Goal: Task Accomplishment & Management: Manage account settings

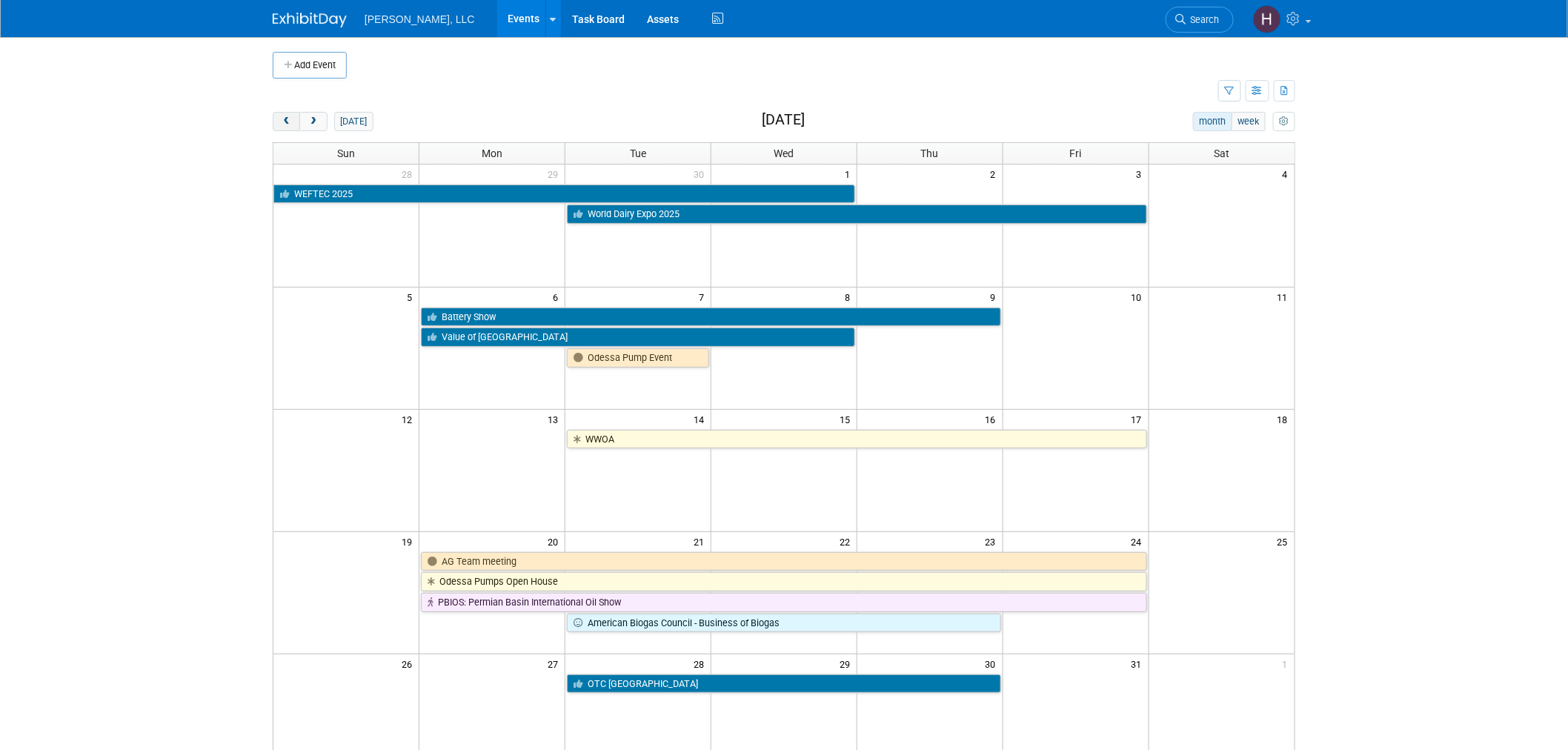
click at [298, 121] on button "prev" at bounding box center [286, 122] width 27 height 19
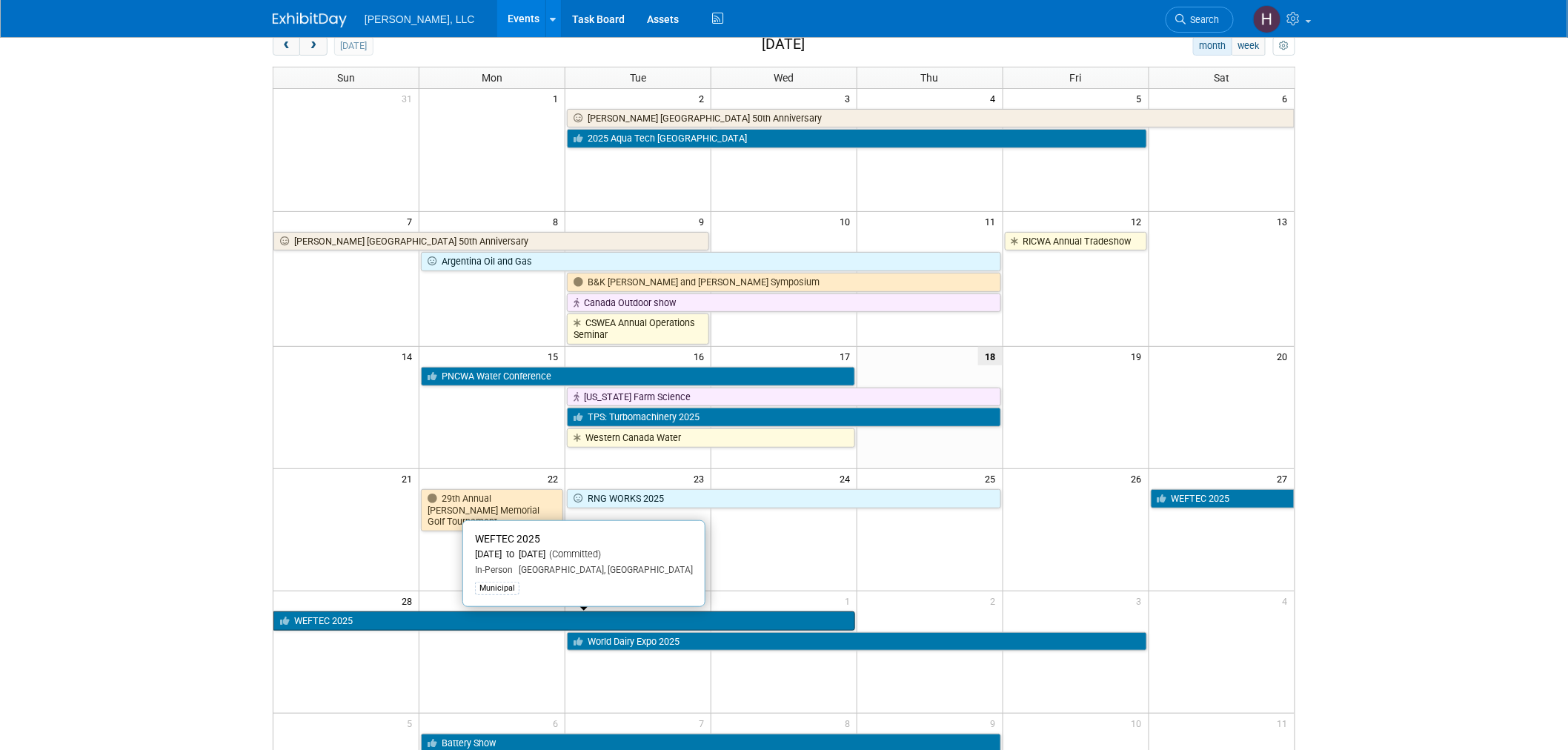
scroll to position [165, 0]
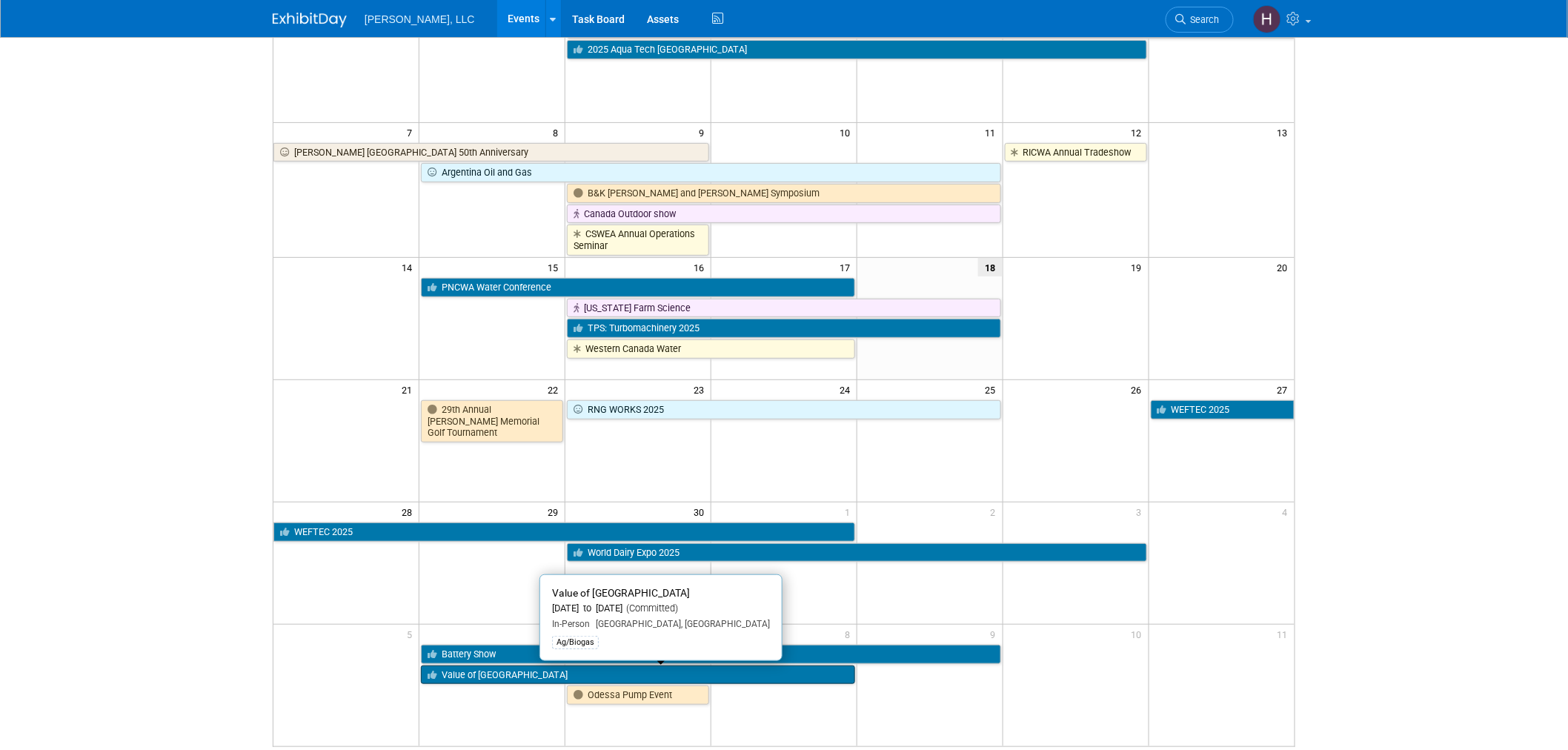
click at [657, 675] on link "Value of [GEOGRAPHIC_DATA]" at bounding box center [638, 675] width 434 height 19
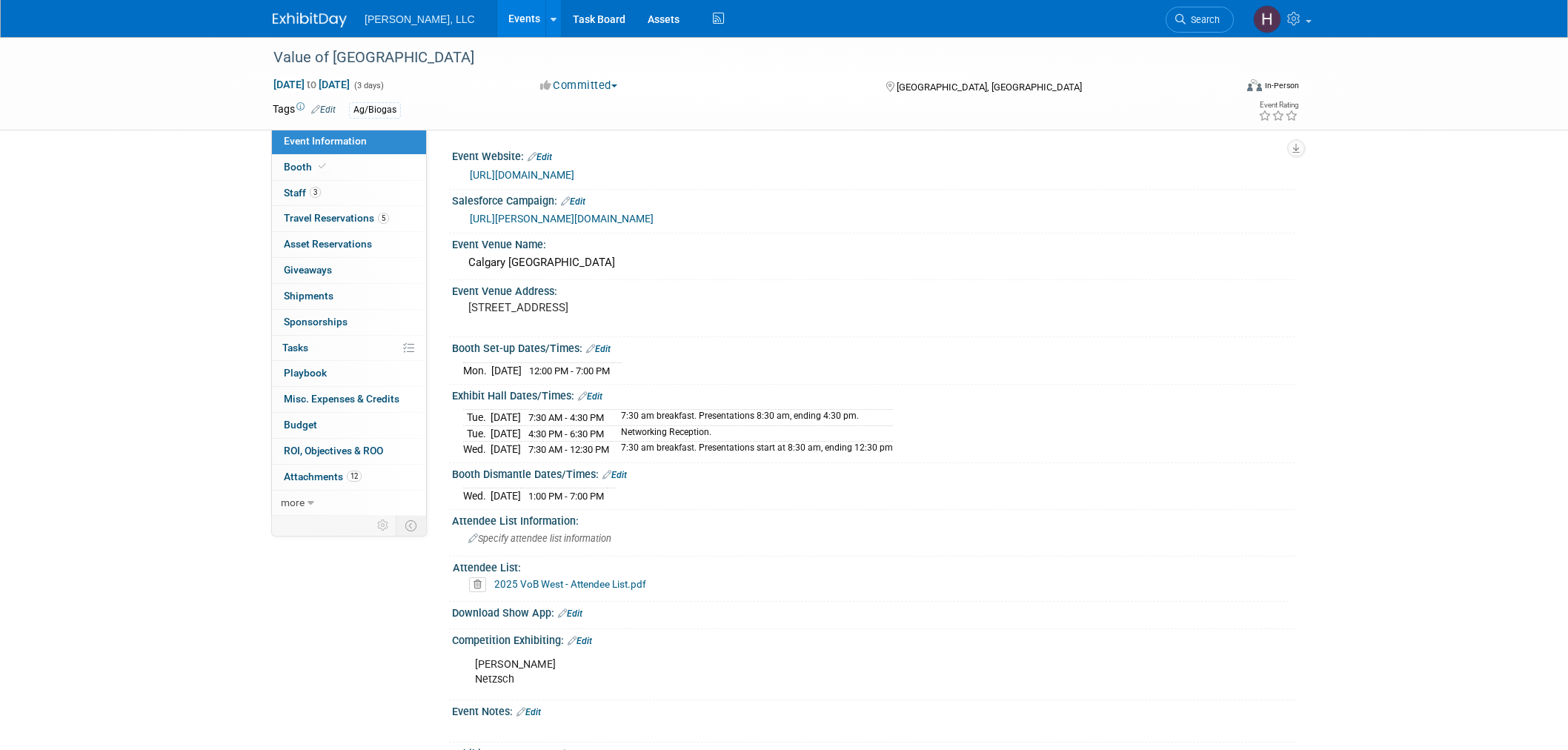
select select "Ag/Biogas"
click at [332, 211] on link "5 Travel Reservations 5" at bounding box center [348, 218] width 154 height 25
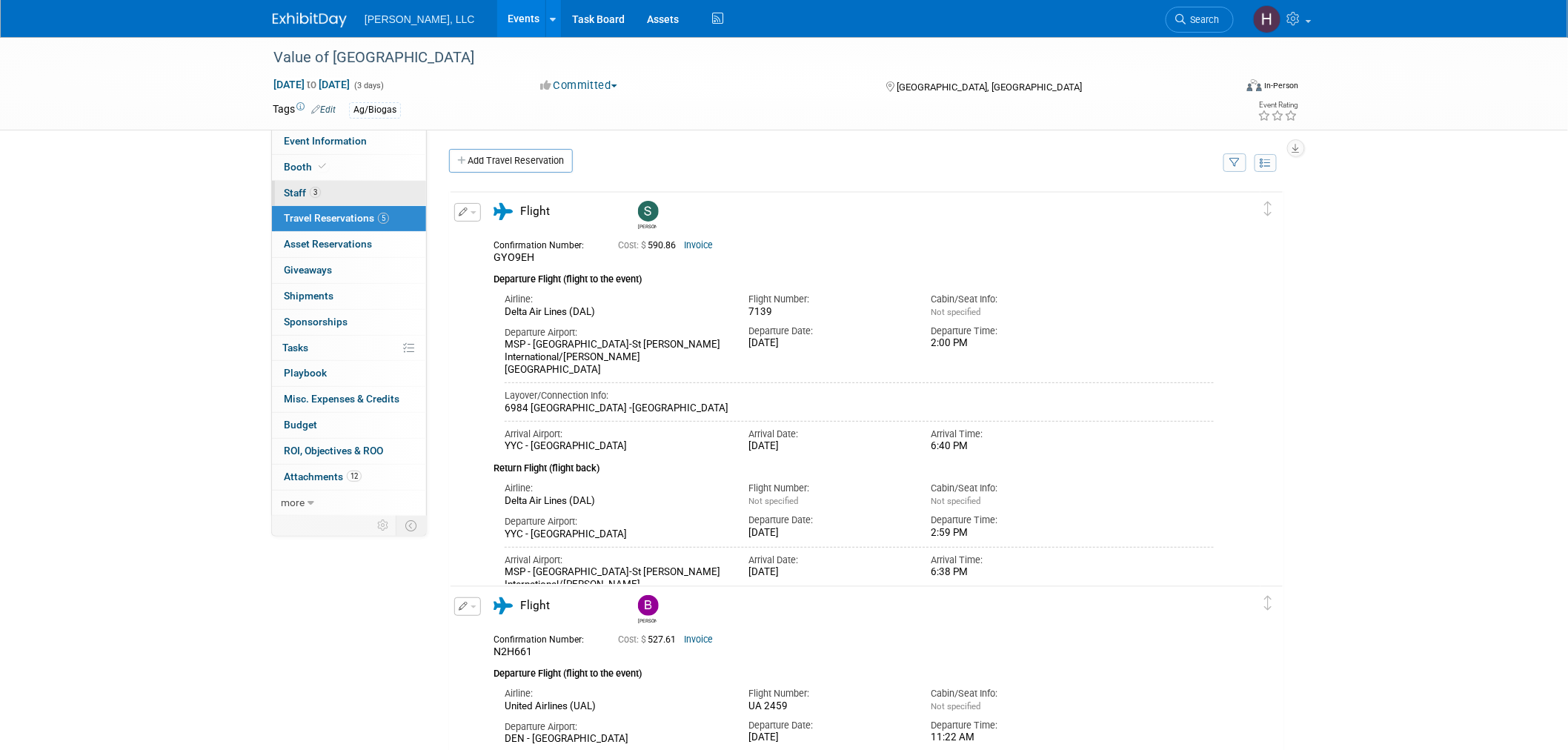
click at [348, 190] on link "3 Staff 3" at bounding box center [348, 193] width 154 height 25
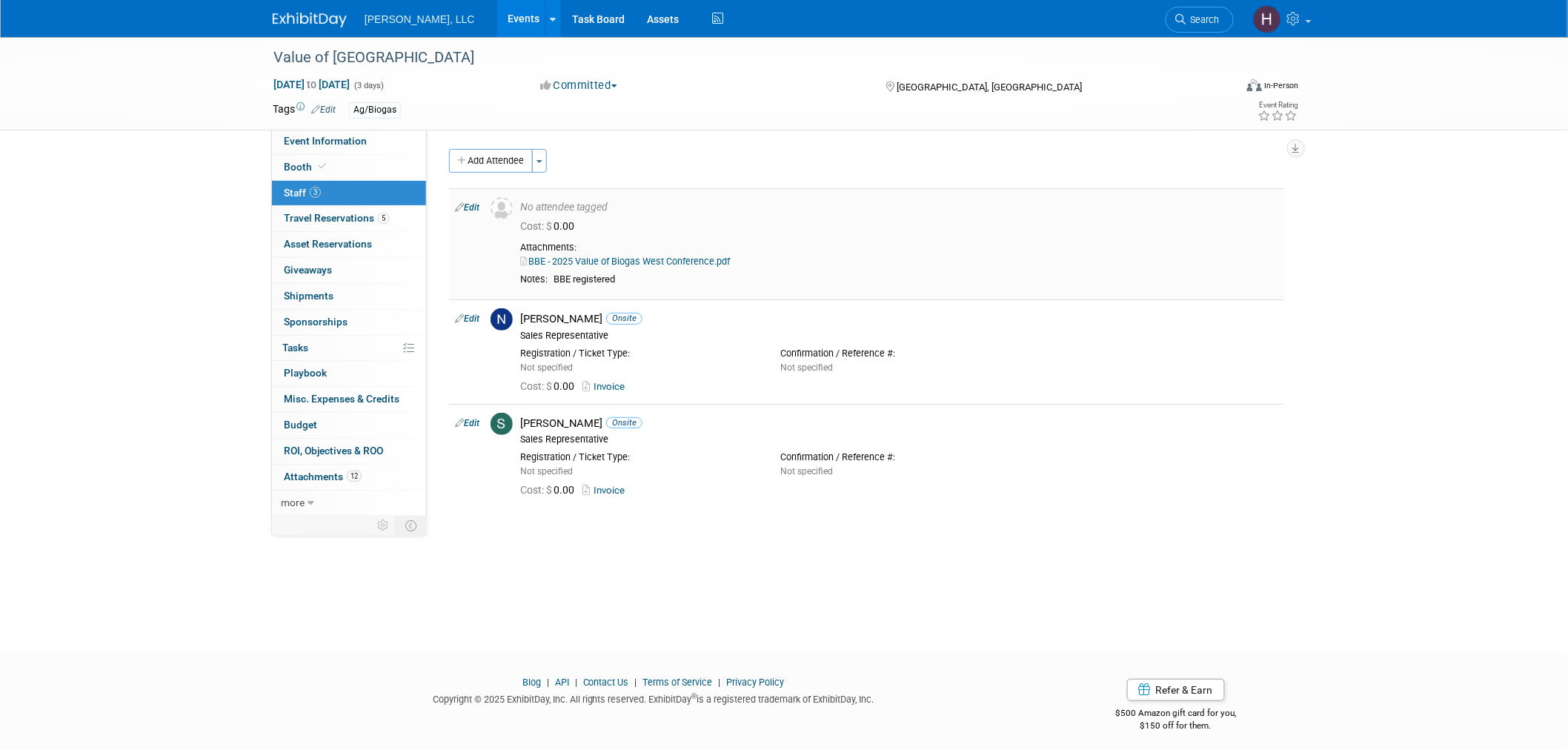
click at [474, 205] on link "Edit" at bounding box center [467, 207] width 24 height 10
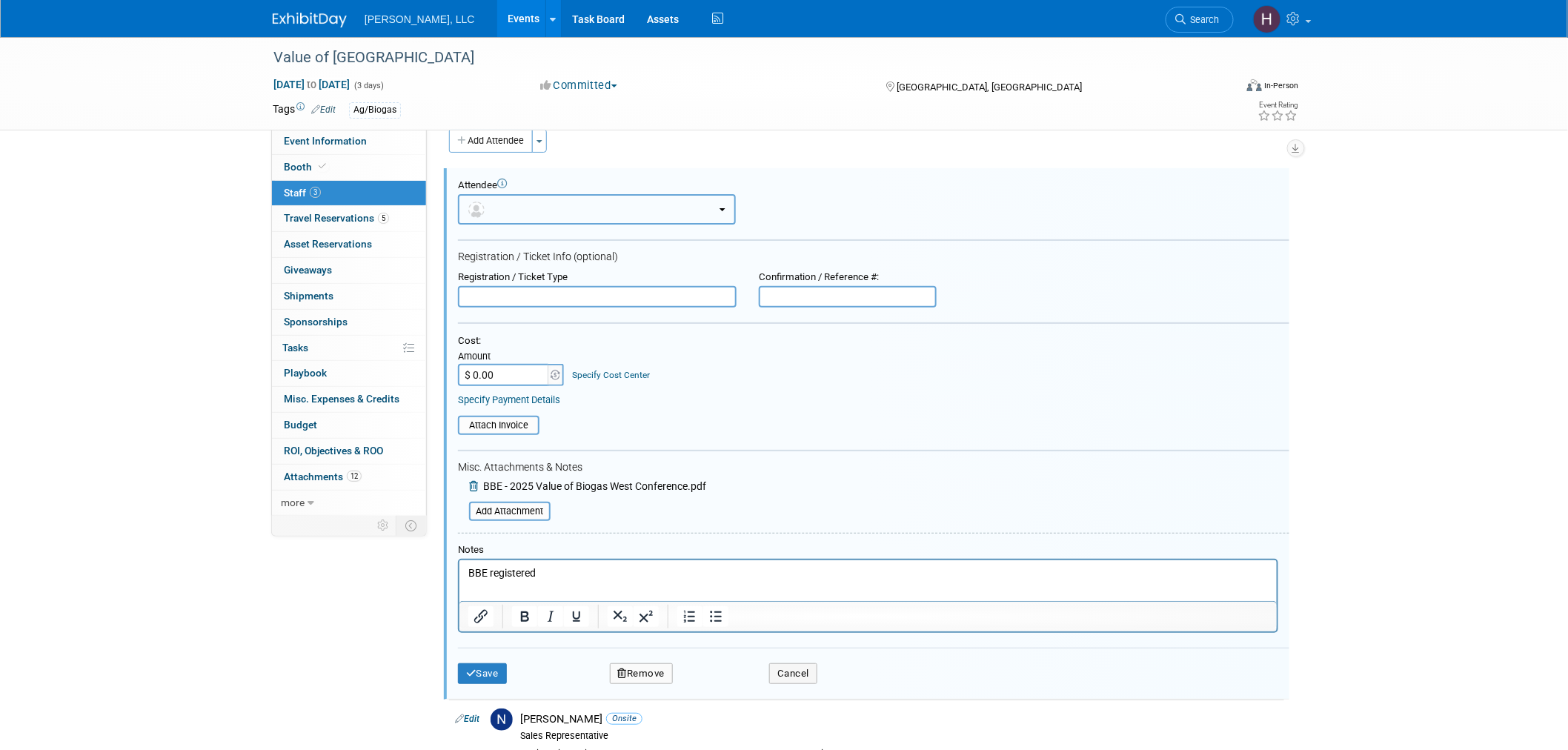
click at [504, 212] on button "button" at bounding box center [597, 210] width 277 height 31
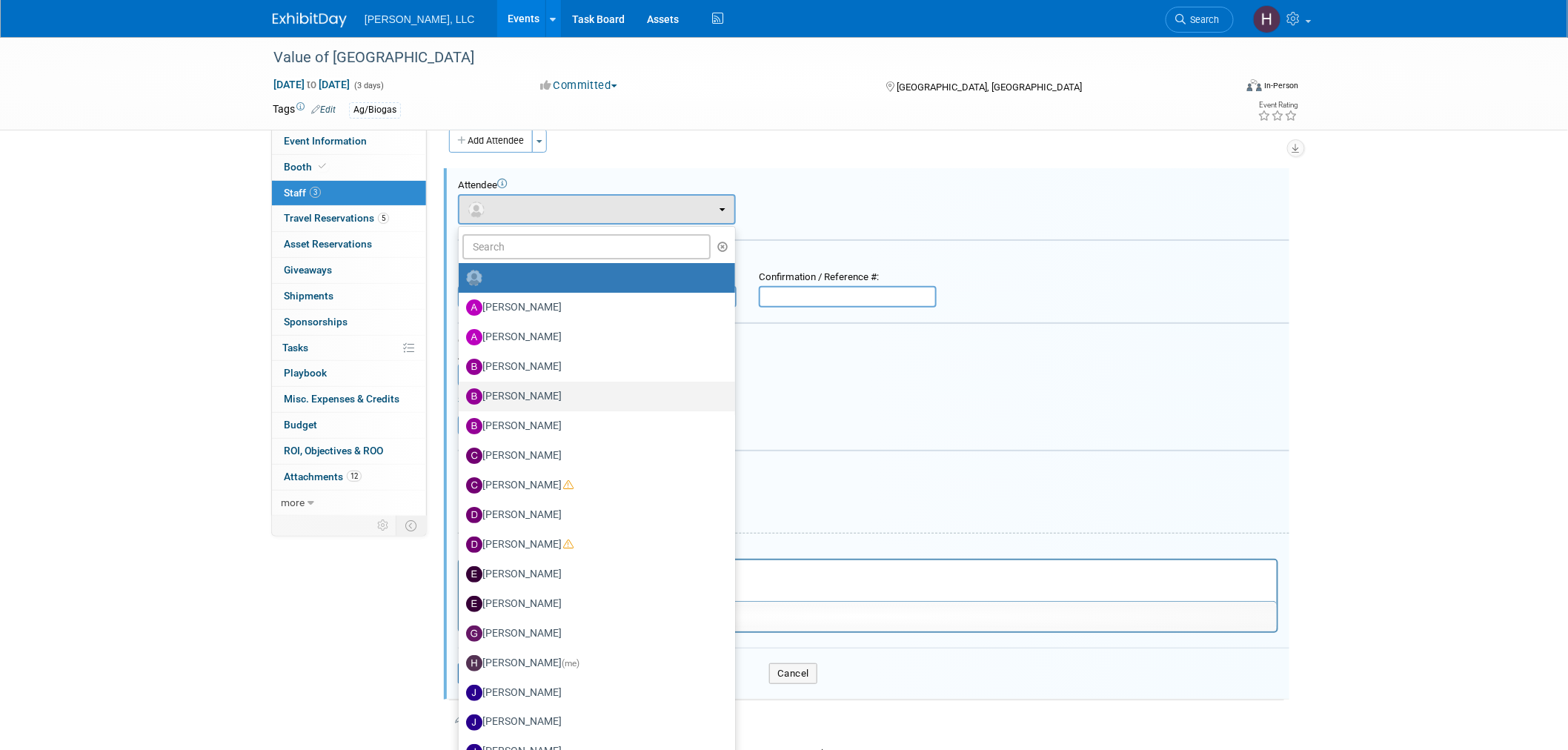
click at [532, 395] on label "[PERSON_NAME]" at bounding box center [593, 396] width 254 height 23
click at [461, 395] on input "[PERSON_NAME]" at bounding box center [456, 394] width 10 height 10
select select "4a311fd0-8e38-4290-8d3a-225b997d6d21"
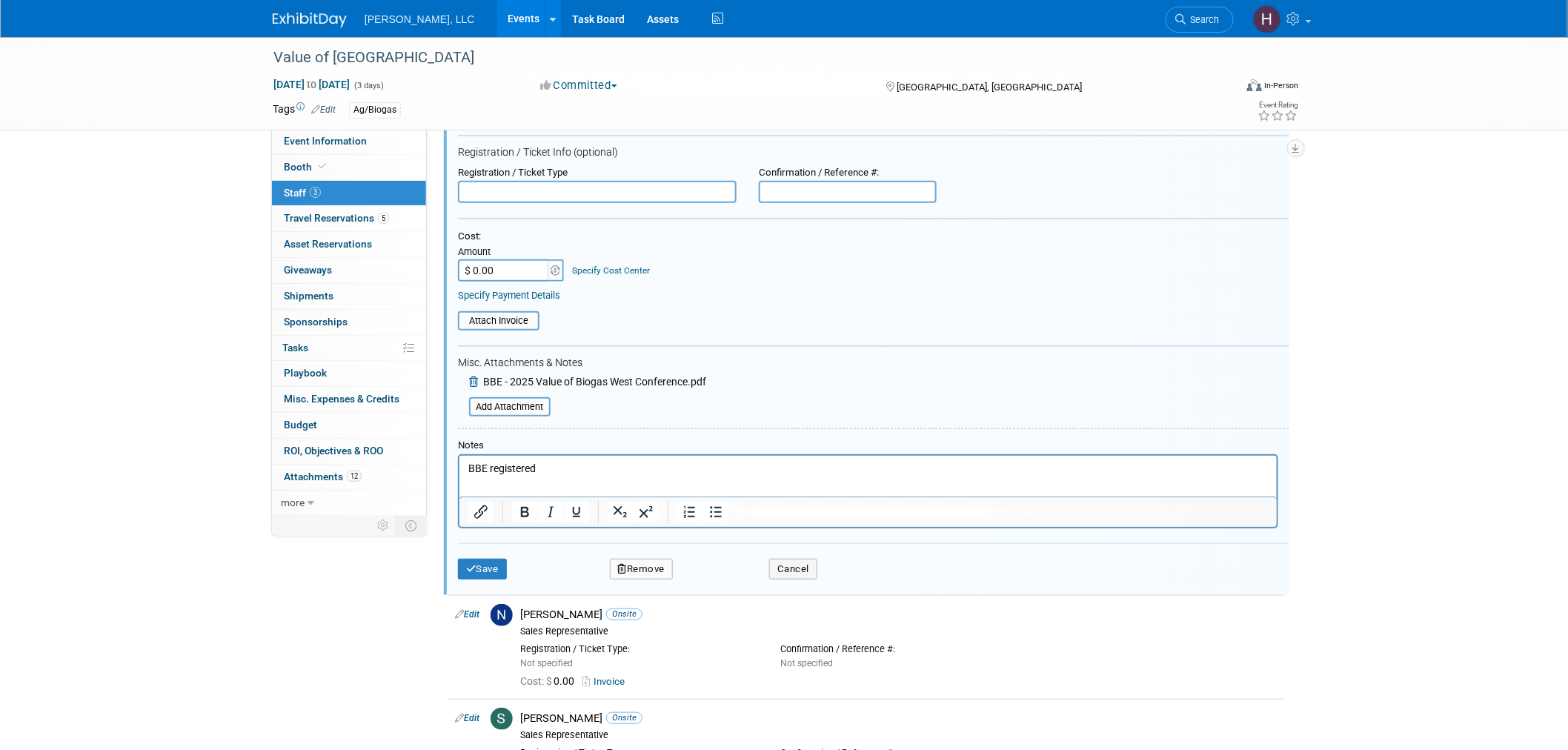
scroll to position [185, 0]
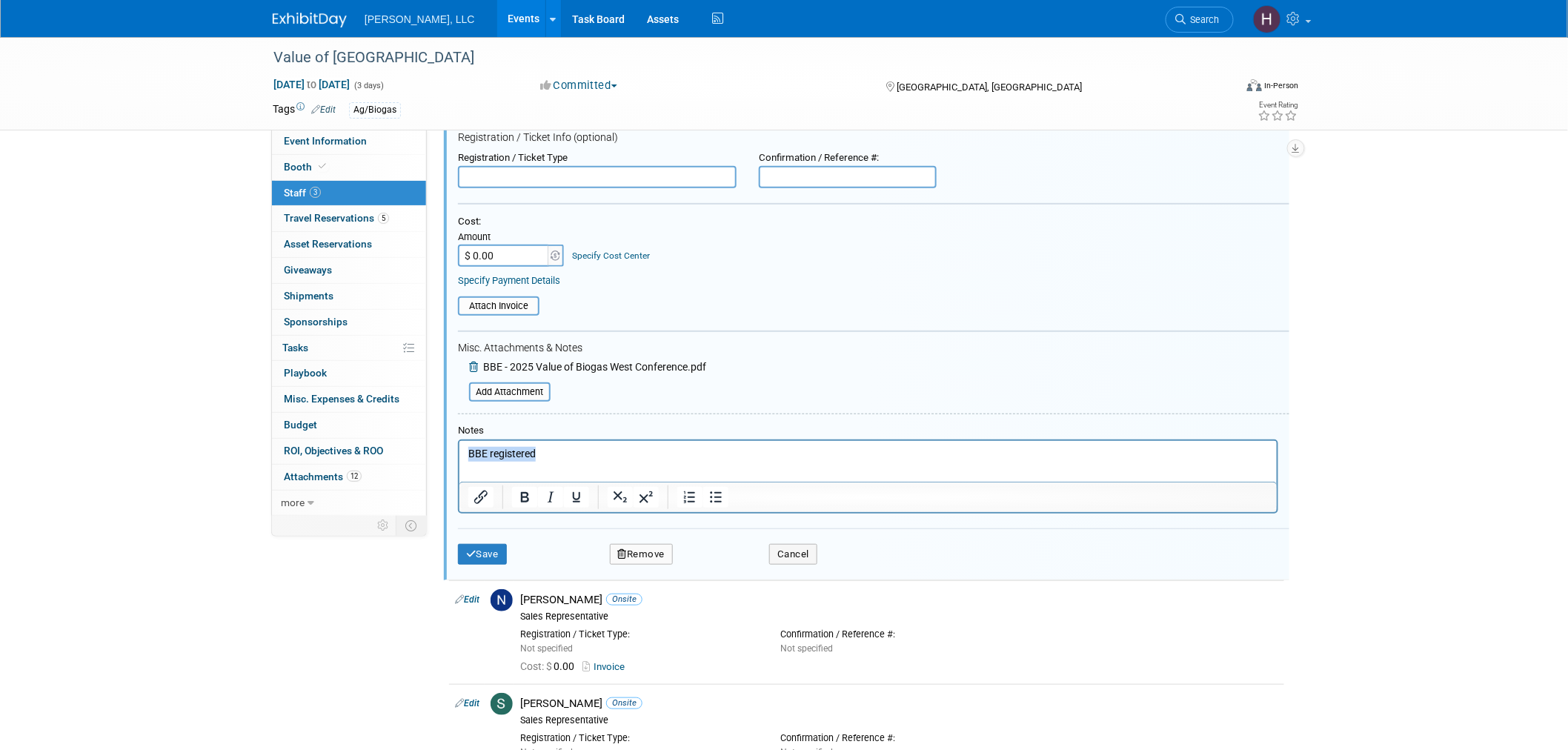
drag, startPoint x: 514, startPoint y: 448, endPoint x: 443, endPoint y: 445, distance: 71.1
click at [459, 445] on html "BBE registered" at bounding box center [867, 451] width 817 height 21
click at [486, 549] on button "Save" at bounding box center [482, 554] width 49 height 21
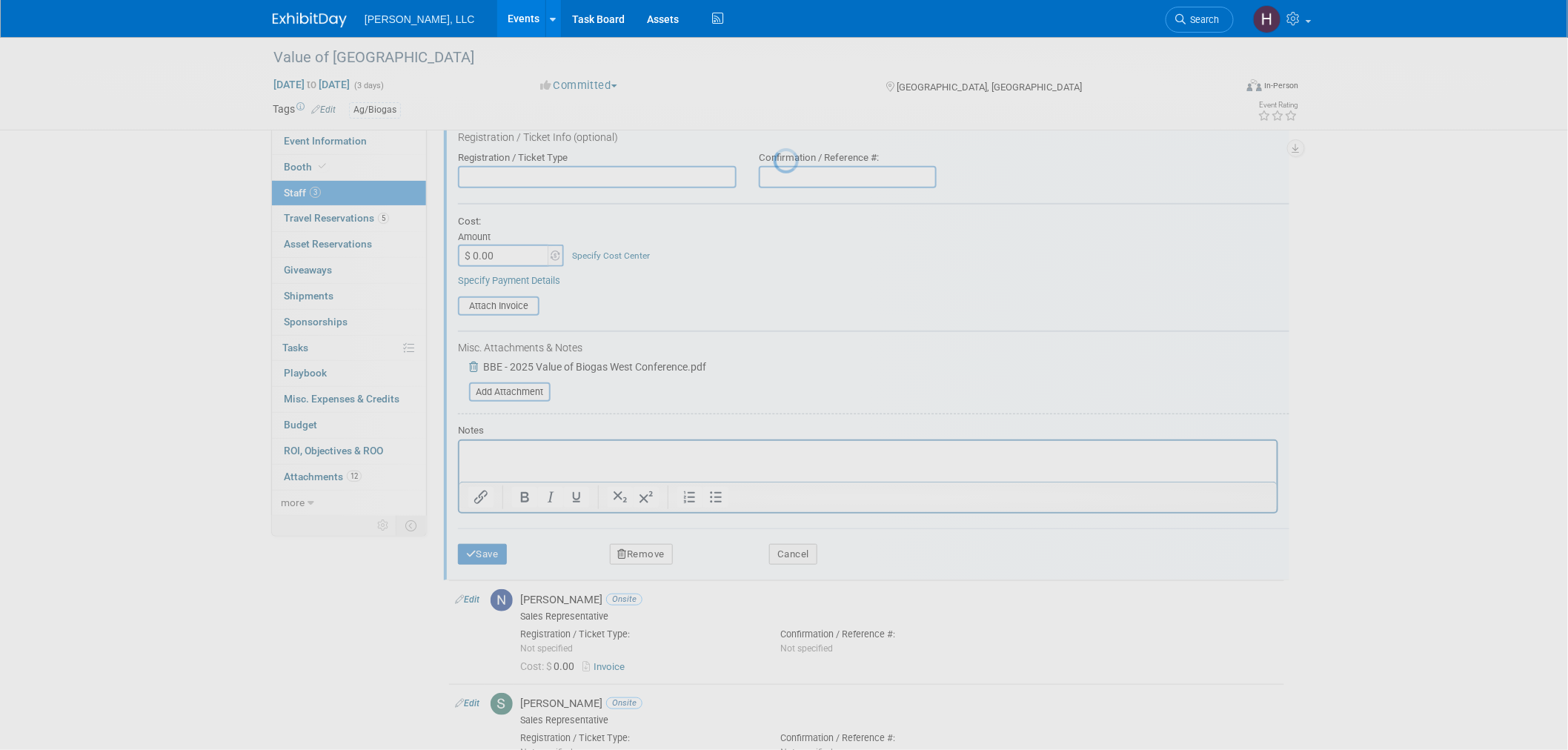
scroll to position [7, 0]
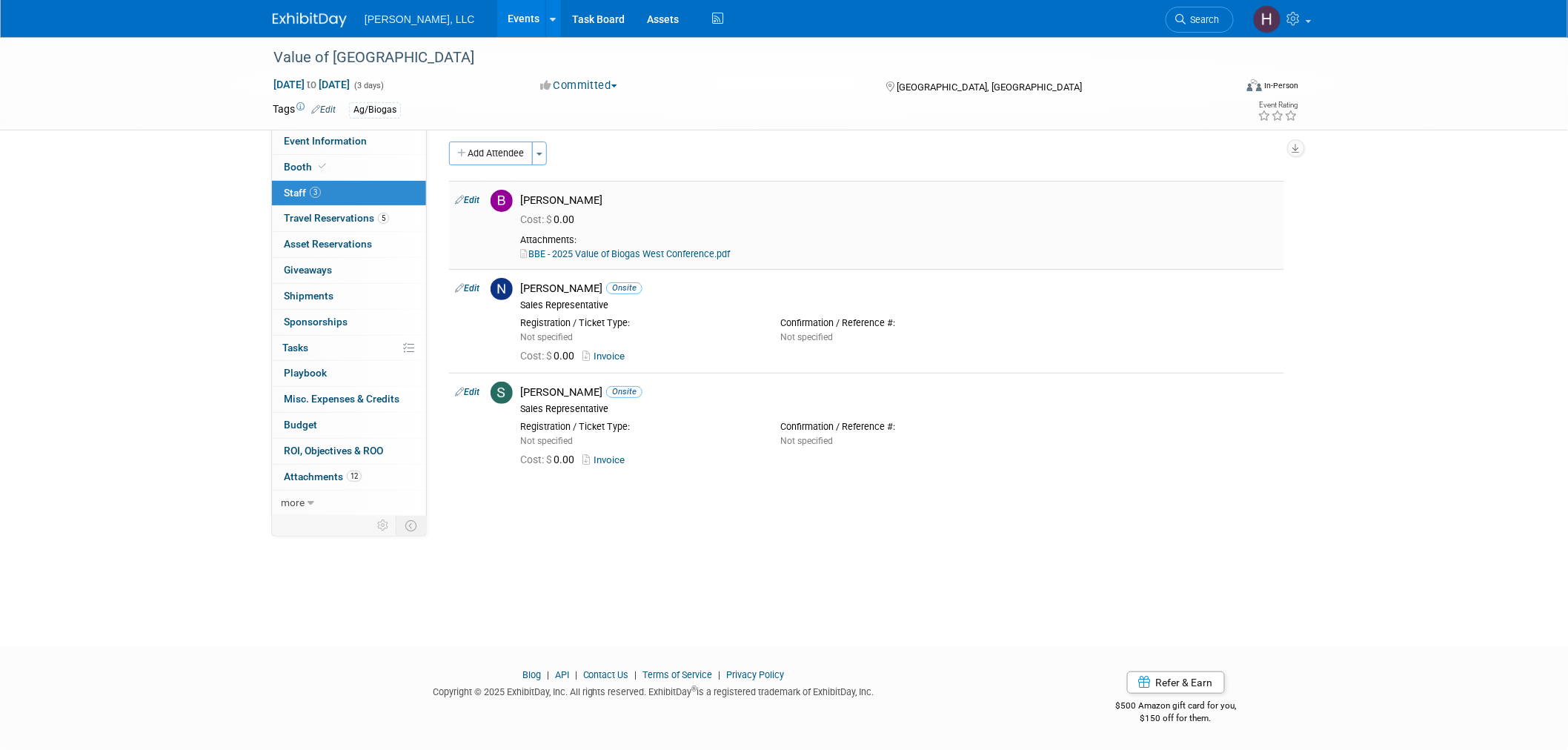
click at [586, 252] on link "BBE - 2025 Value of Biogas West Conference.pdf" at bounding box center [625, 254] width 210 height 11
